Goal: Task Accomplishment & Management: Complete application form

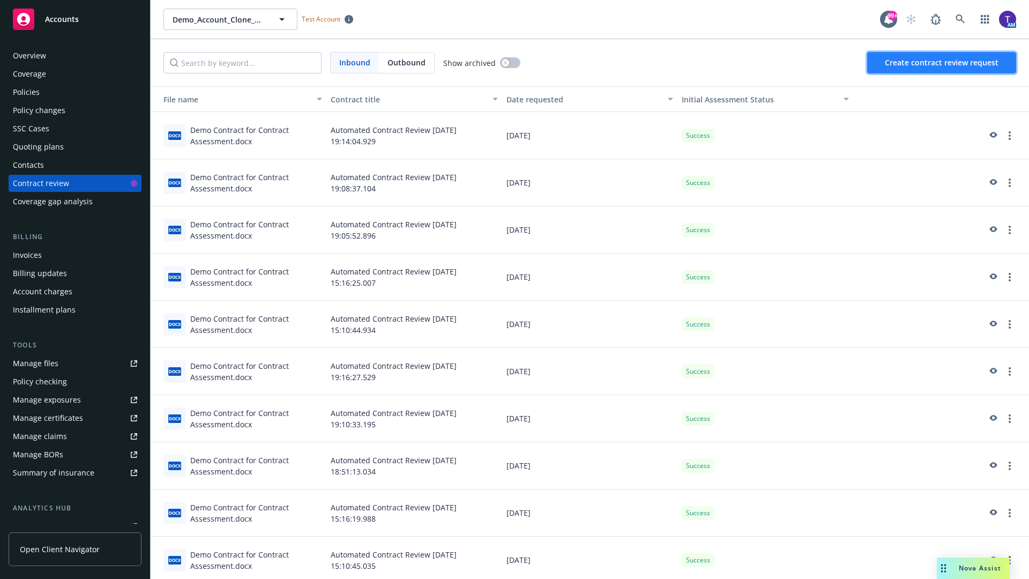
click at [942, 63] on span "Create contract review request" at bounding box center [942, 62] width 114 height 10
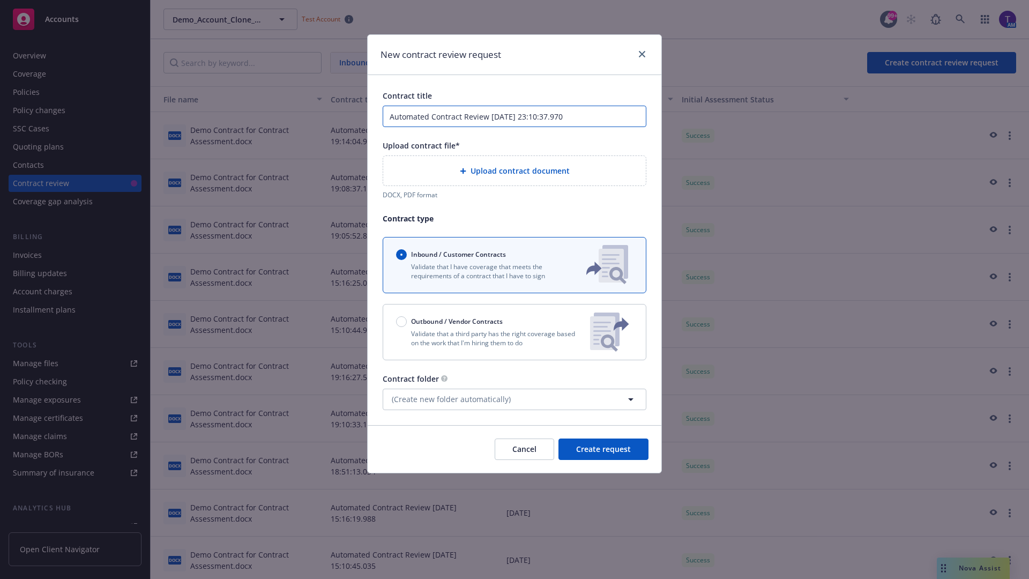
type input "Automated Contract Review 09-25-2025 23:10:37.970"
click at [514, 332] on p "Validate that a third party has the right coverage based on the work that I'm h…" at bounding box center [488, 338] width 185 height 18
radio input "false"
radio input "true"
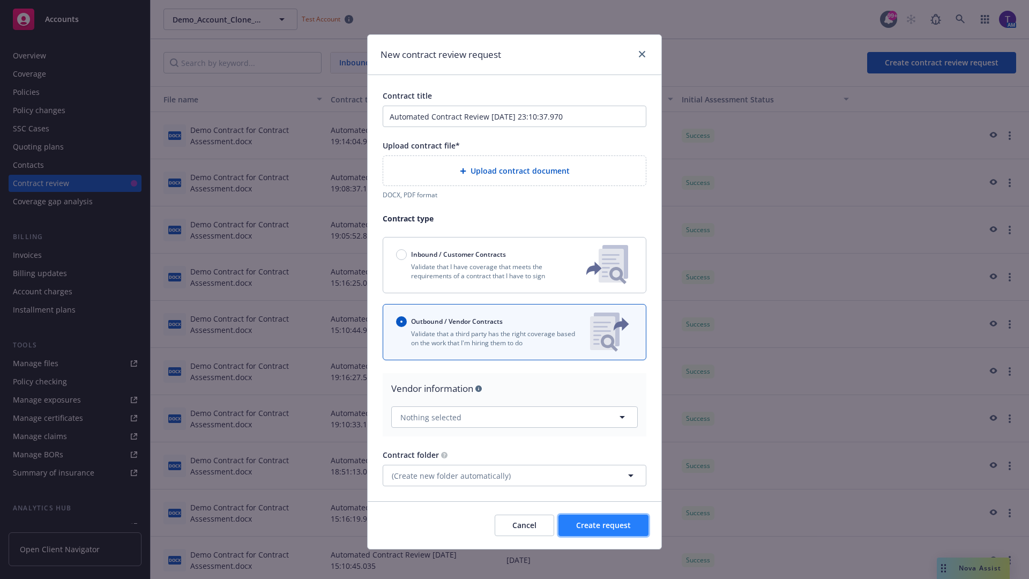
click at [603, 520] on span "Create request" at bounding box center [603, 525] width 55 height 10
